Goal: Task Accomplishment & Management: Use online tool/utility

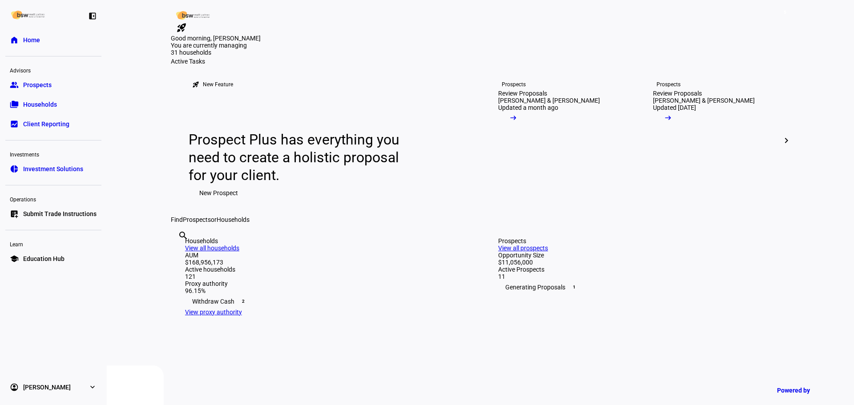
click at [56, 101] on span "Households" at bounding box center [40, 104] width 34 height 9
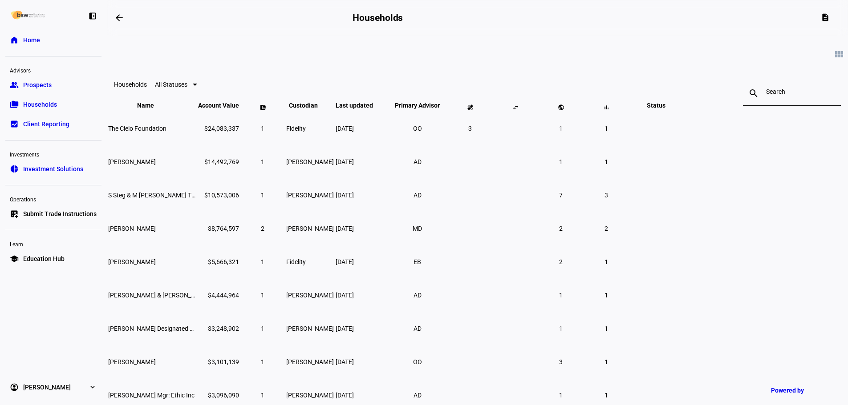
click at [766, 98] on div at bounding box center [792, 93] width 52 height 25
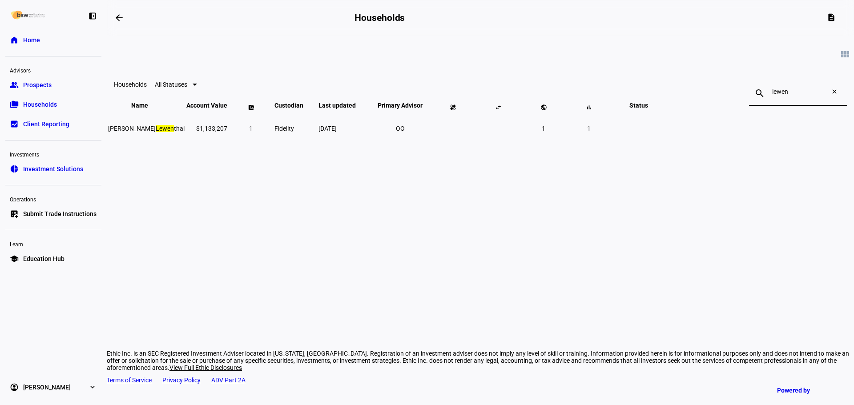
type input "lewen"
click at [185, 143] on td "[PERSON_NAME] [PERSON_NAME]" at bounding box center [146, 128] width 77 height 32
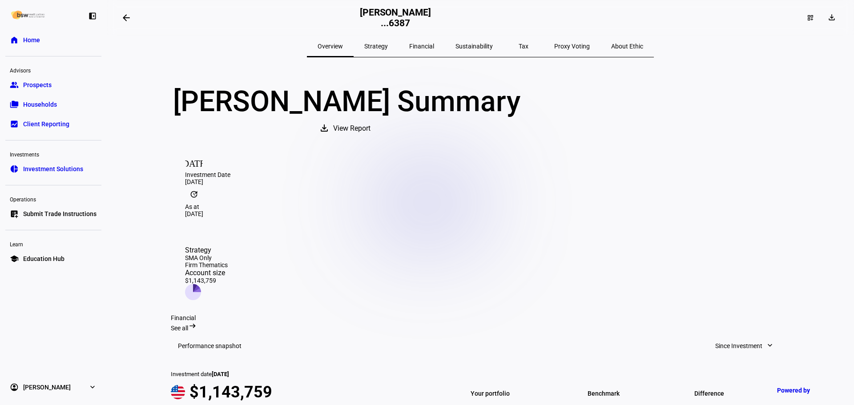
click at [40, 213] on span "Submit Trade Instructions" at bounding box center [59, 214] width 73 height 9
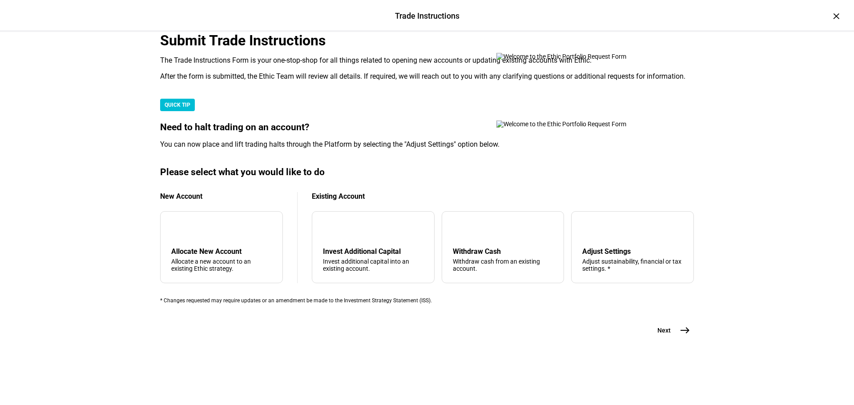
scroll to position [215, 0]
click at [602, 247] on div "Adjust Settings Adjust sustainability, financial or tax settings. *" at bounding box center [633, 259] width 101 height 25
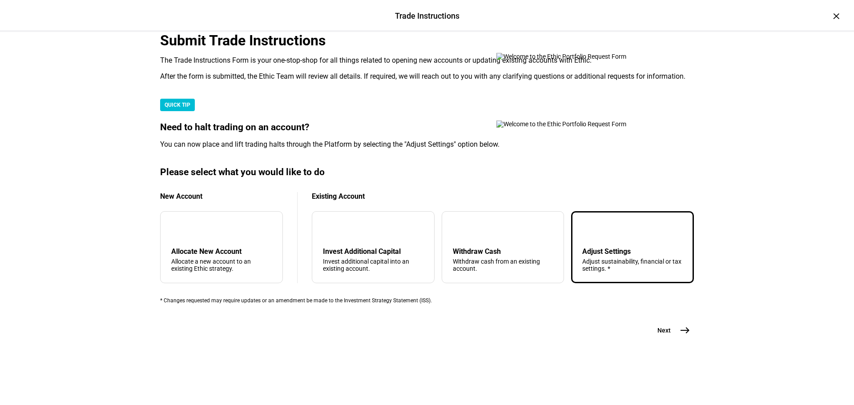
click at [683, 340] on span "east" at bounding box center [685, 331] width 18 height 18
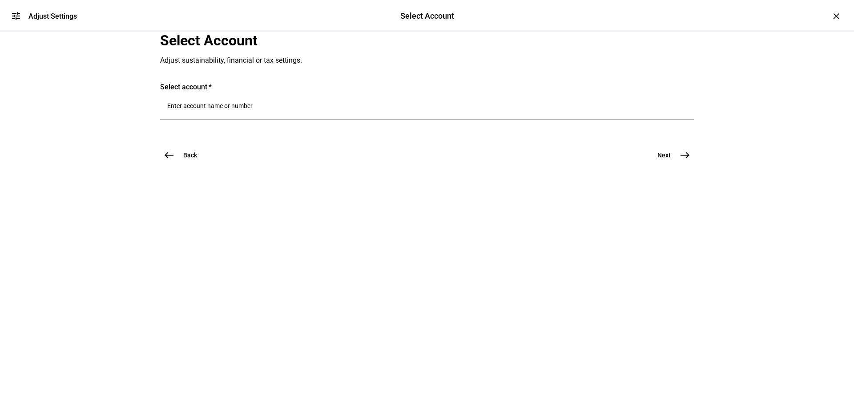
scroll to position [0, 0]
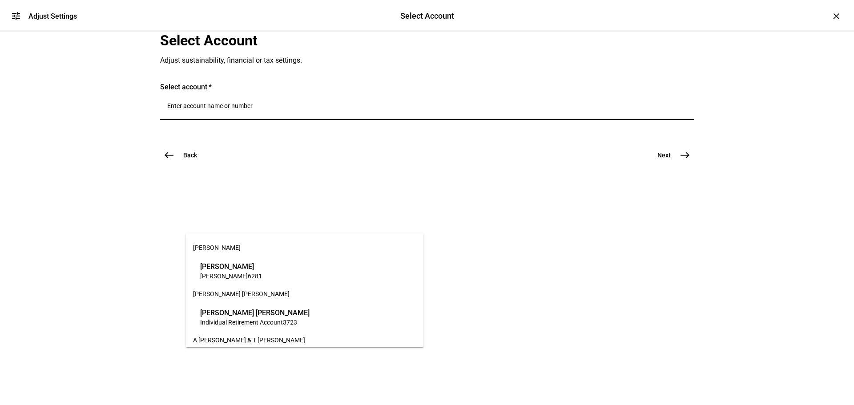
click at [294, 109] on input "Number" at bounding box center [427, 105] width 520 height 7
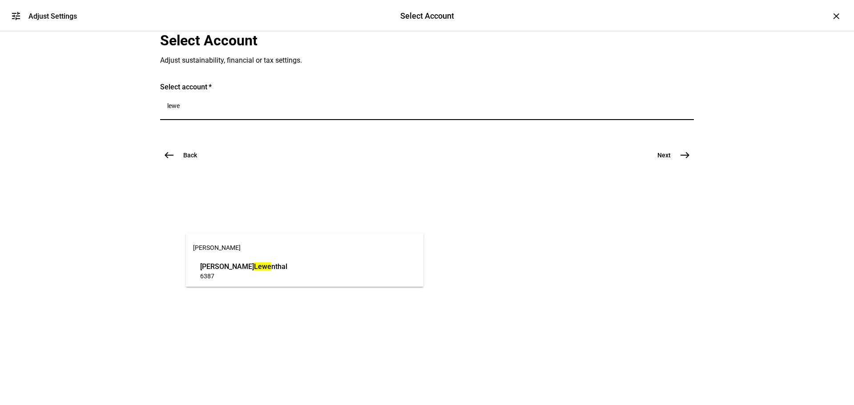
type input "lewe"
click at [287, 279] on span "6387" at bounding box center [243, 276] width 87 height 8
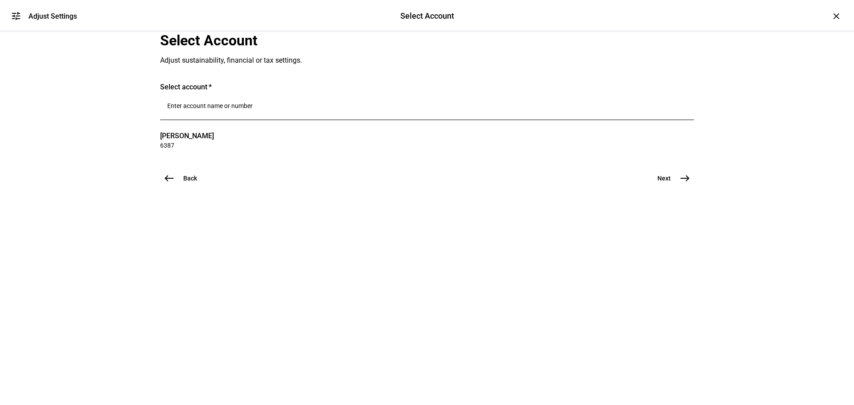
click at [682, 184] on mat-icon "east" at bounding box center [685, 178] width 11 height 11
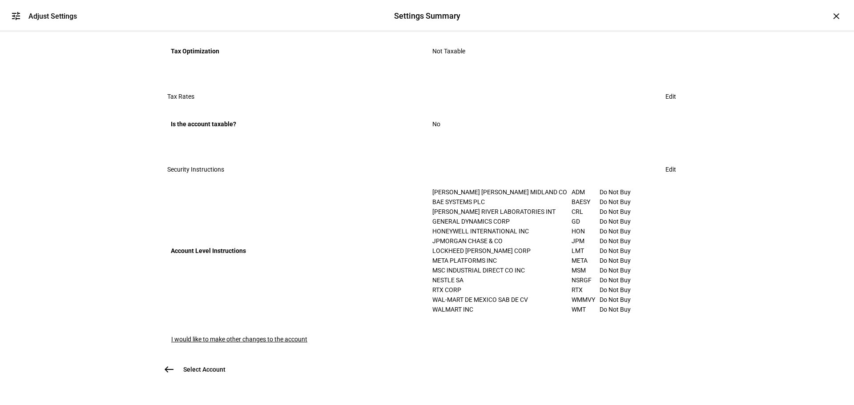
scroll to position [490, 0]
click at [656, 178] on span at bounding box center [671, 170] width 32 height 18
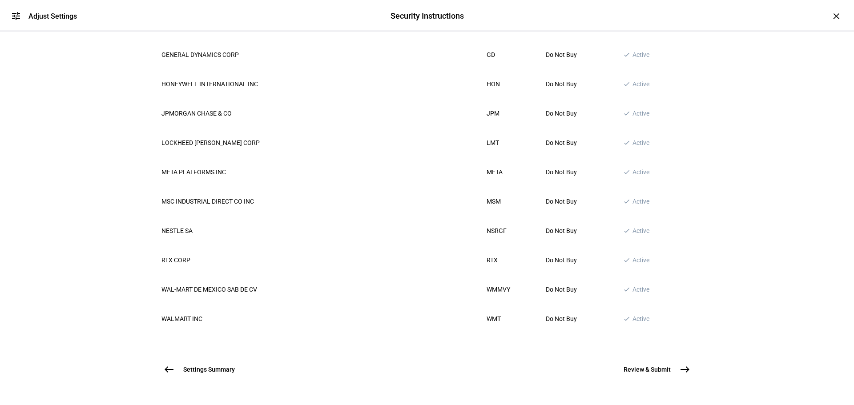
scroll to position [0, 0]
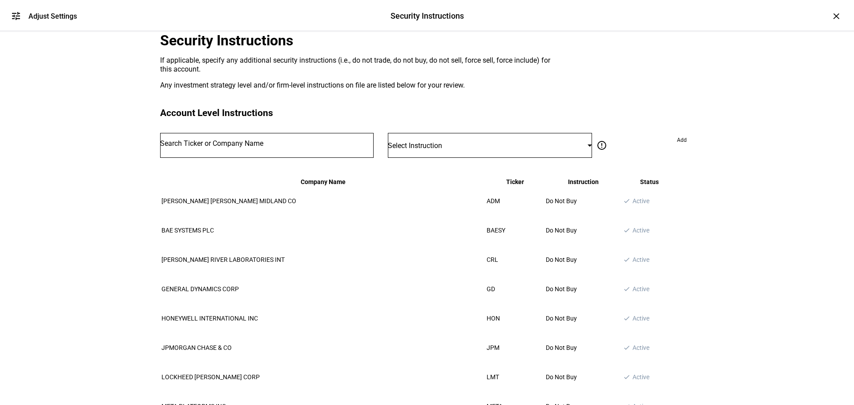
click at [348, 158] on div at bounding box center [267, 145] width 214 height 25
click at [327, 147] on input "Number" at bounding box center [267, 143] width 214 height 7
type input "tesl"
click at [302, 296] on mat-option "TESL A INC TSLA" at bounding box center [281, 287] width 190 height 25
click at [486, 150] on div "Select Instruction" at bounding box center [488, 146] width 200 height 8
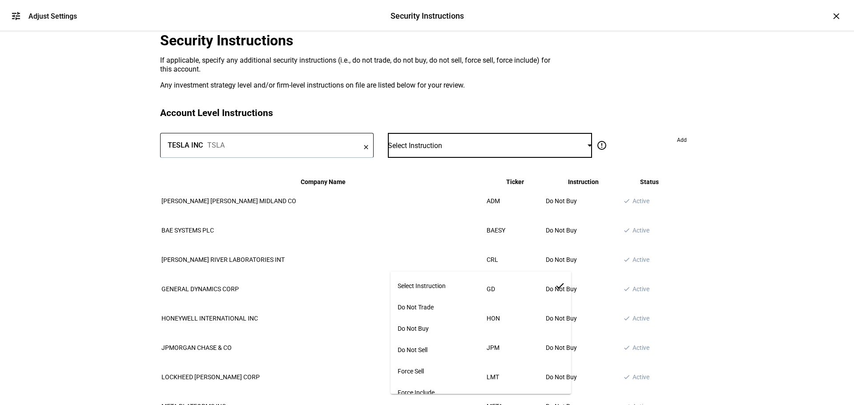
click at [450, 319] on mat-option "Do Not Buy" at bounding box center [481, 328] width 181 height 21
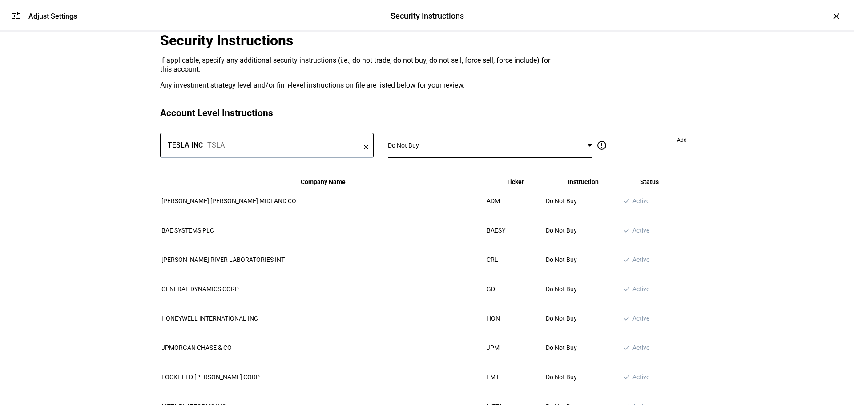
click at [670, 147] on span at bounding box center [682, 140] width 24 height 14
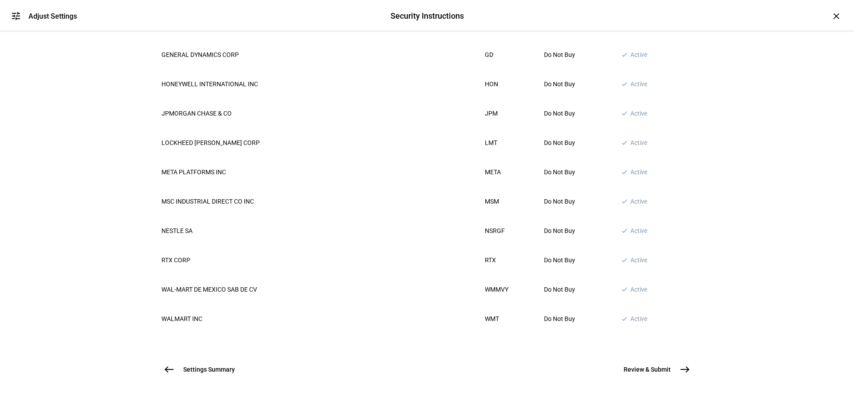
scroll to position [424, 0]
click at [672, 361] on button "Review & Submit east" at bounding box center [653, 370] width 81 height 18
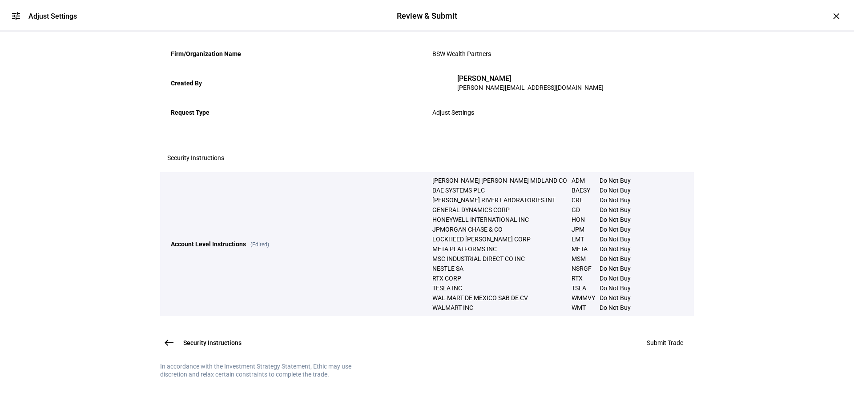
scroll to position [220, 0]
click at [664, 340] on span "Submit Trade" at bounding box center [665, 343] width 36 height 7
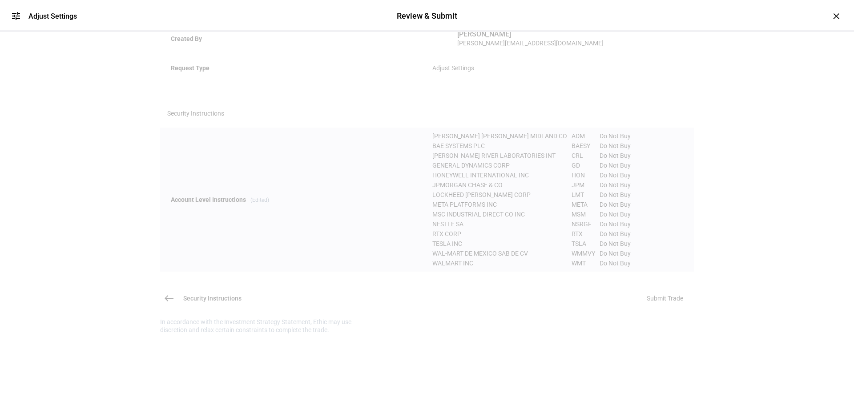
scroll to position [0, 0]
